Goal: Information Seeking & Learning: Find specific page/section

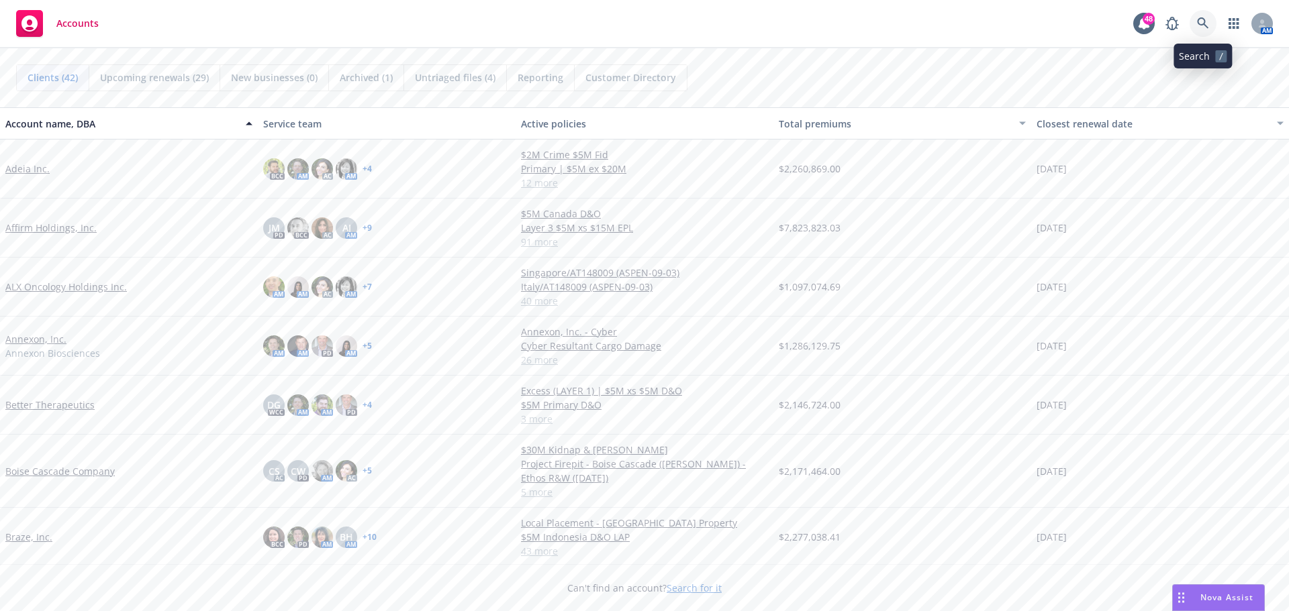
click at [1203, 27] on icon at bounding box center [1203, 23] width 12 height 12
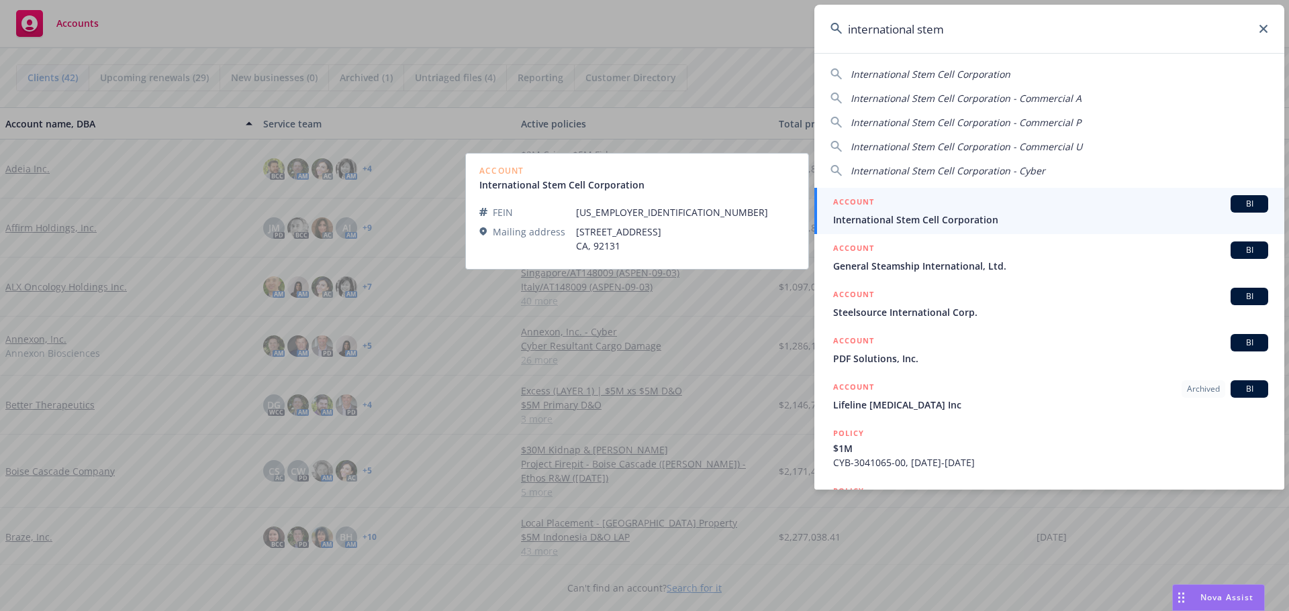
type input "international stem"
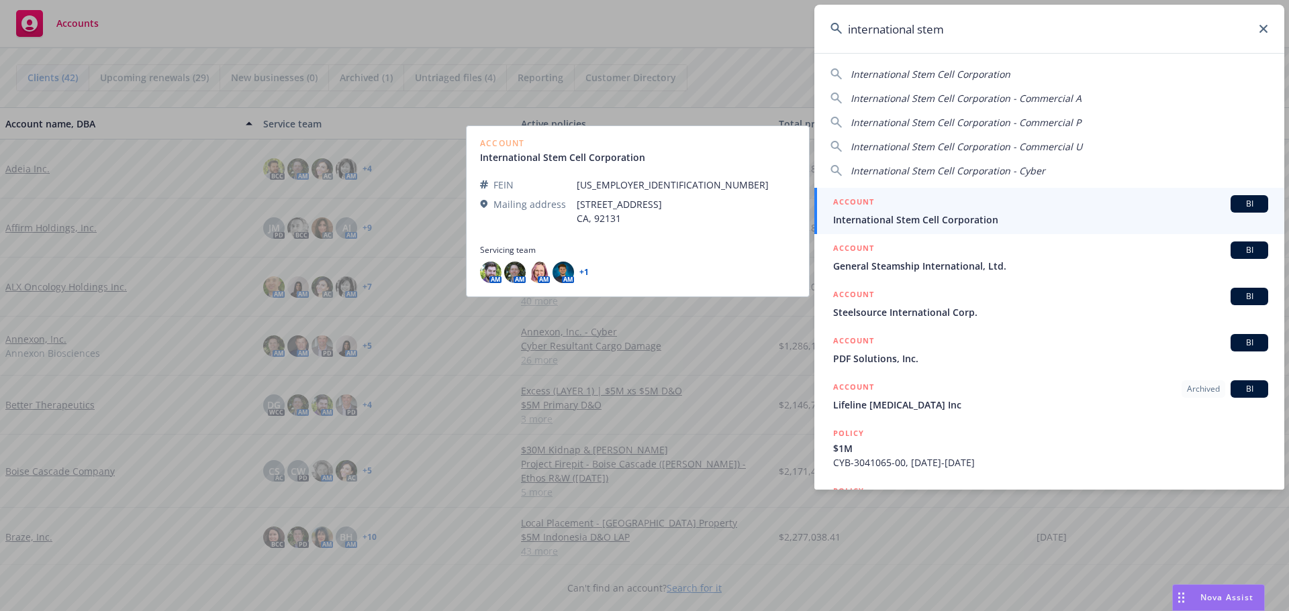
click at [953, 217] on span "International Stem Cell Corporation" at bounding box center [1050, 220] width 435 height 14
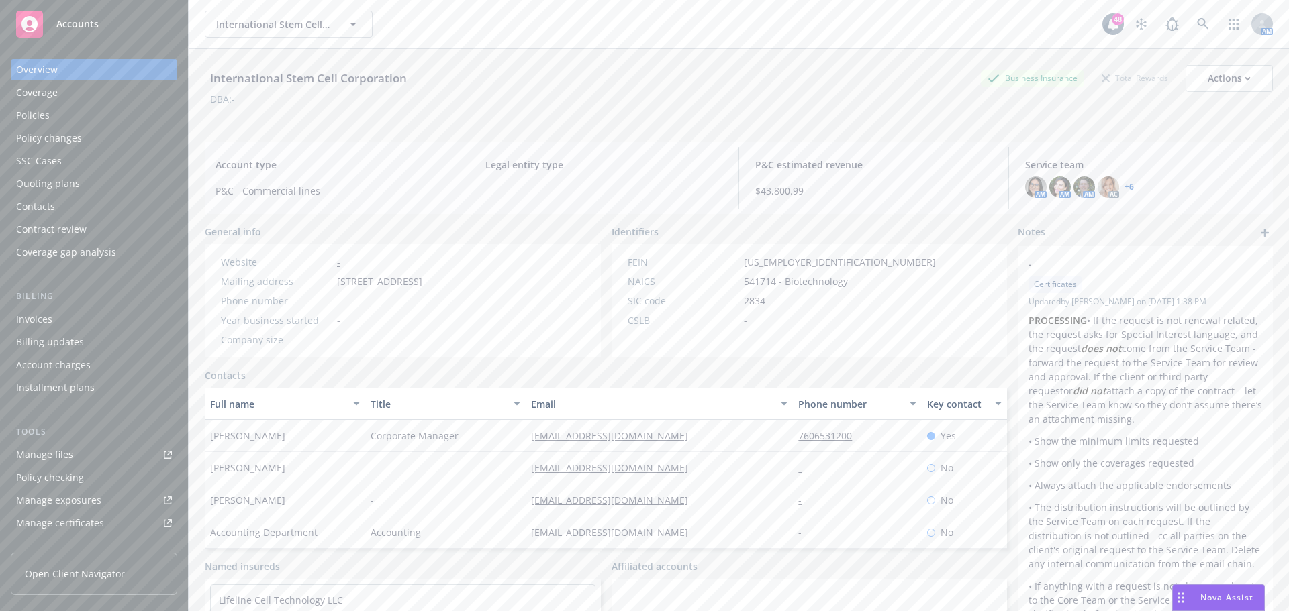
click at [38, 108] on div "Policies" at bounding box center [33, 115] width 34 height 21
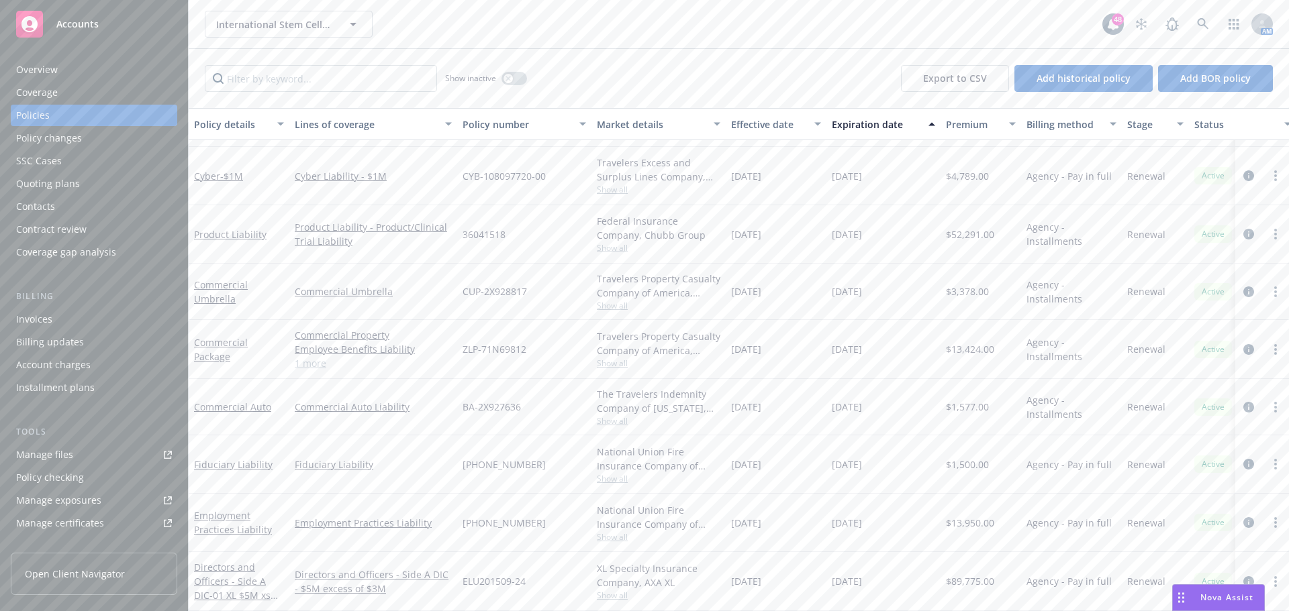
scroll to position [67, 0]
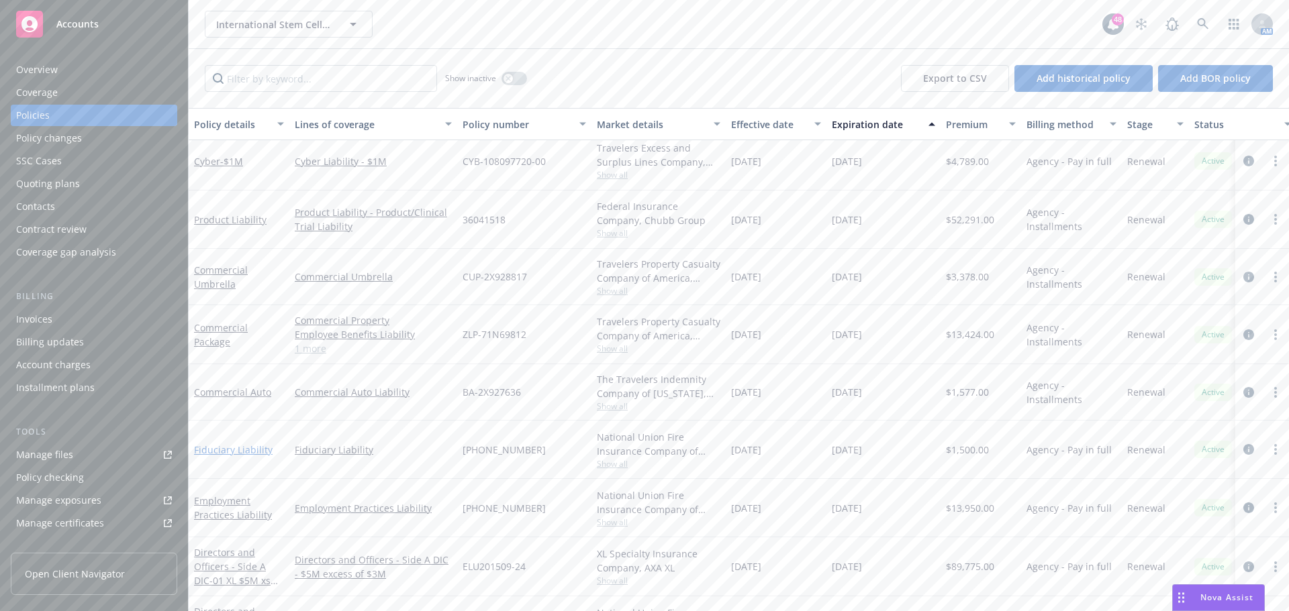
click at [258, 447] on link "Fiduciary Liability" at bounding box center [233, 450] width 79 height 13
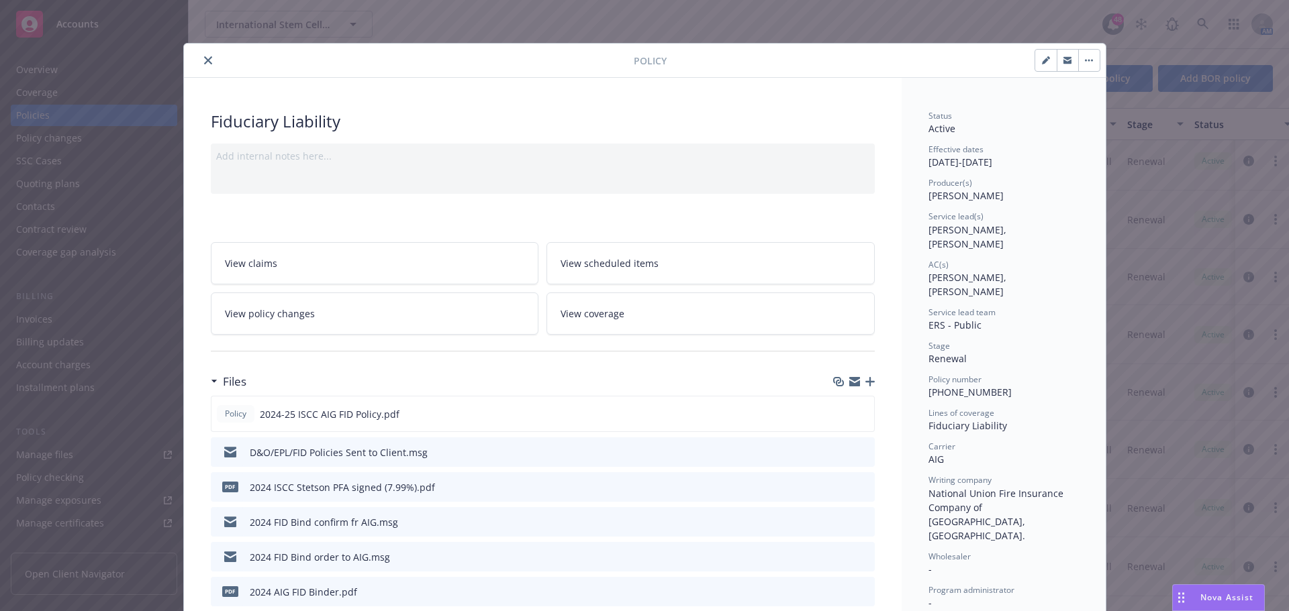
scroll to position [134, 0]
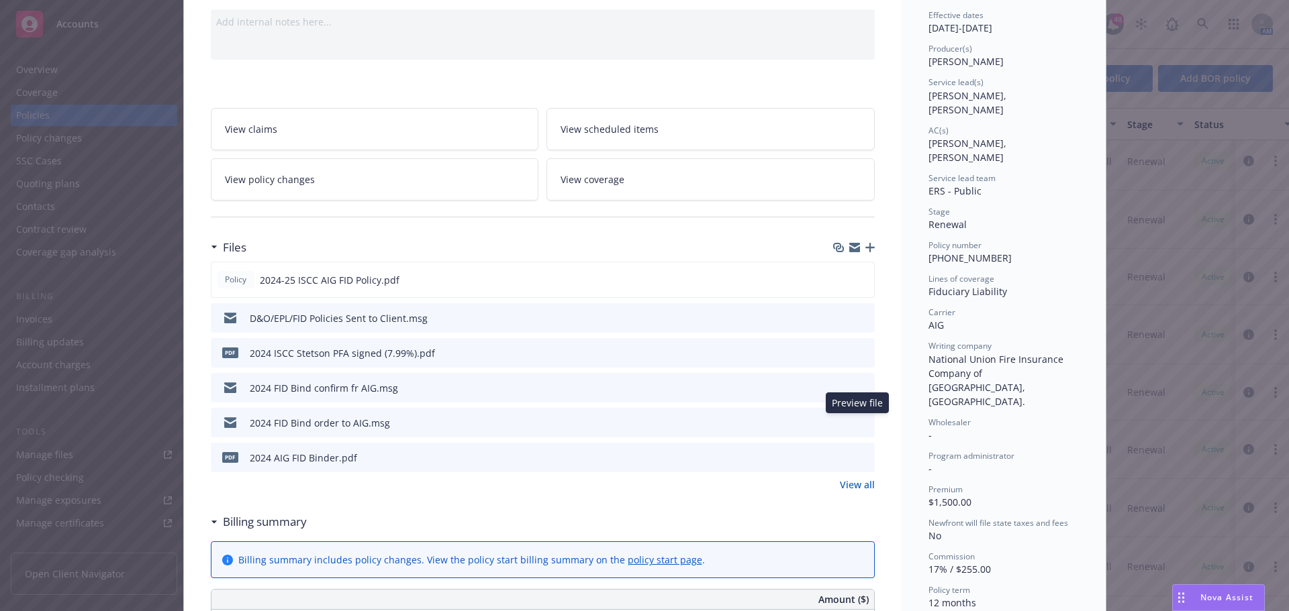
click at [856, 423] on icon "preview file" at bounding box center [862, 421] width 12 height 9
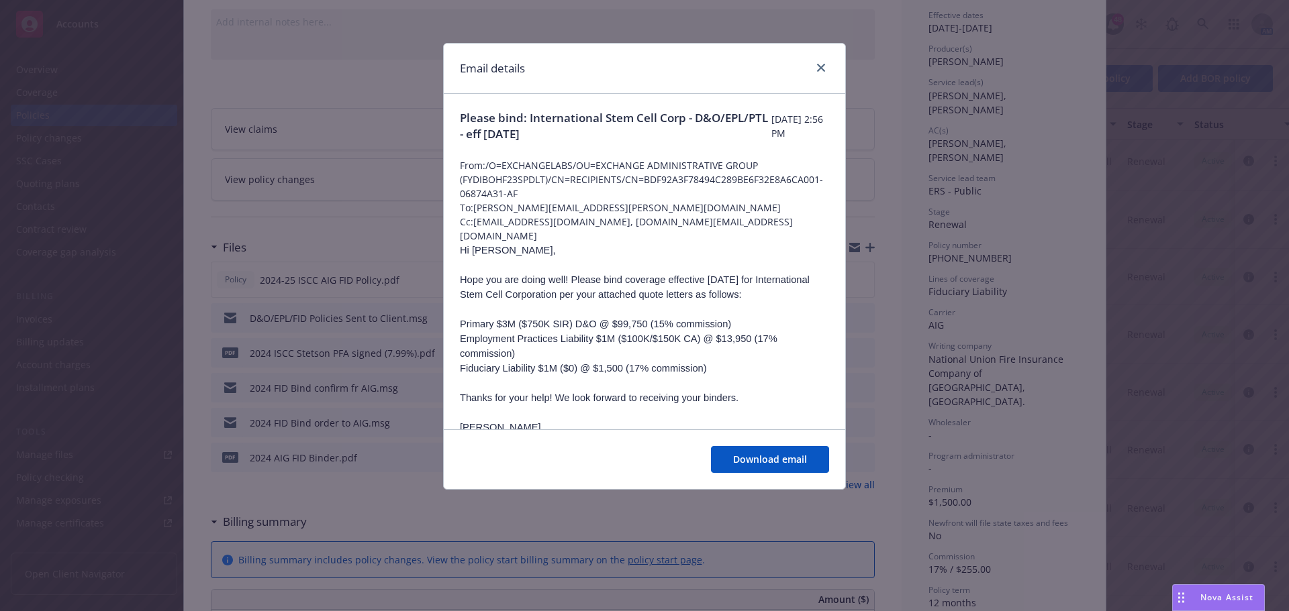
click at [1078, 500] on div "Email details Please bind: International Stem Cell Corp - D&O/EPL/PTL - eff [DA…" at bounding box center [644, 305] width 1289 height 611
click at [817, 71] on icon "close" at bounding box center [821, 68] width 8 height 8
